Goal: Information Seeking & Learning: Learn about a topic

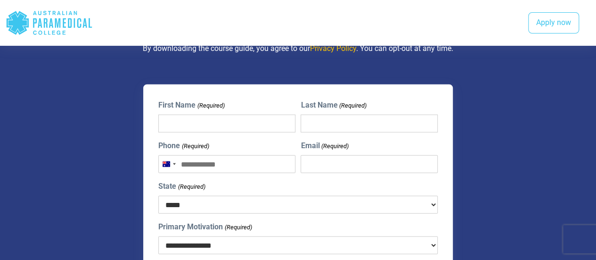
scroll to position [1149, 0]
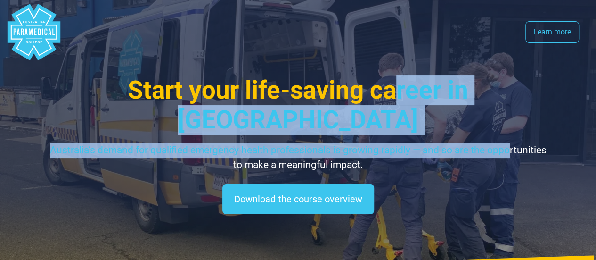
drag, startPoint x: 509, startPoint y: 146, endPoint x: 350, endPoint y: -57, distance: 257.1
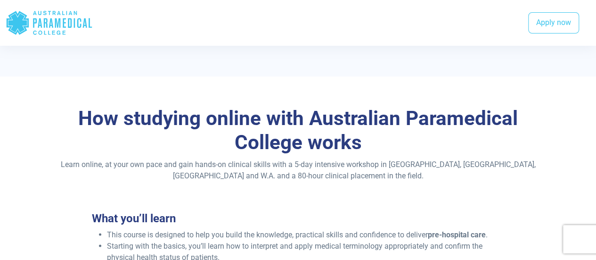
scroll to position [739, 0]
